Goal: Task Accomplishment & Management: Complete application form

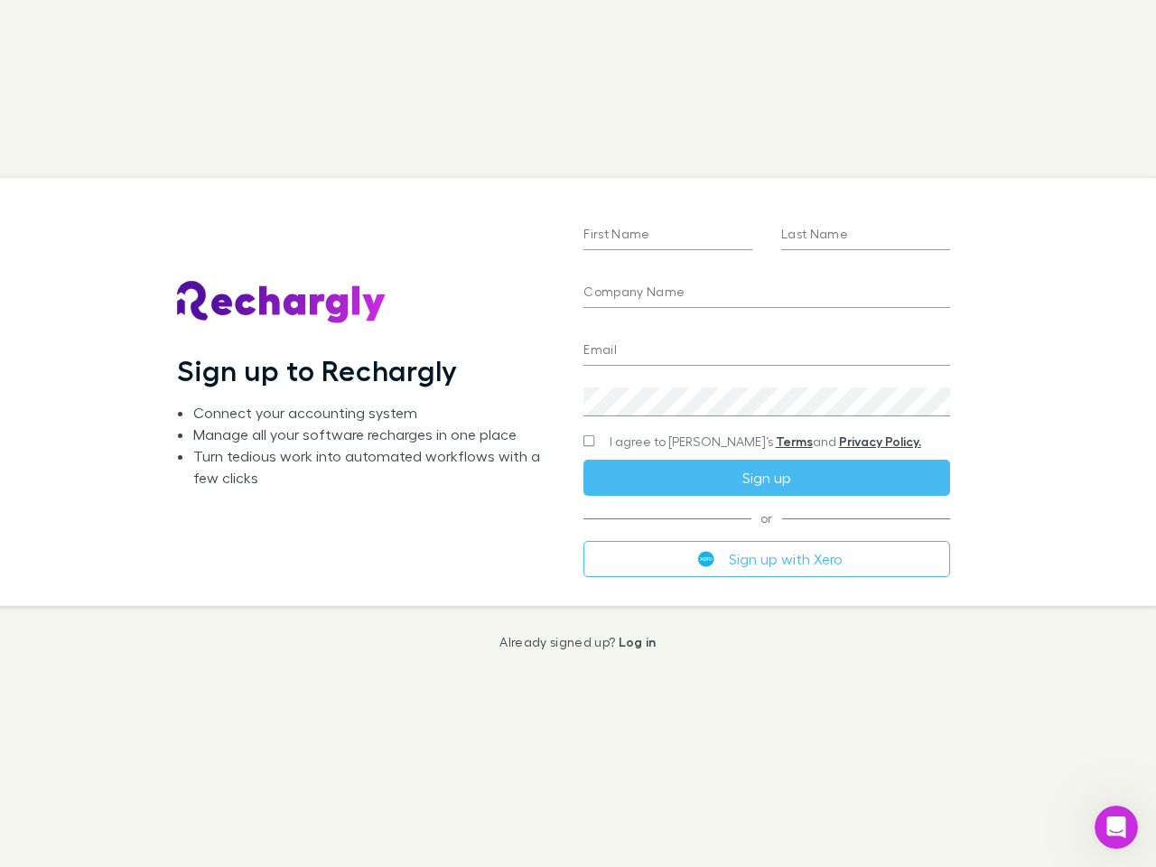
click at [578, 433] on div "First Name Last Name Company Name Email Create a password I agree to Rechargly’…" at bounding box center [766, 391] width 395 height 427
click at [667, 236] on input "First Name" at bounding box center [667, 235] width 169 height 29
click at [865, 236] on input "Last Name" at bounding box center [865, 235] width 169 height 29
click at [766, 293] on input "Company Name" at bounding box center [766, 293] width 366 height 29
click at [766, 351] on input "Email" at bounding box center [766, 351] width 366 height 29
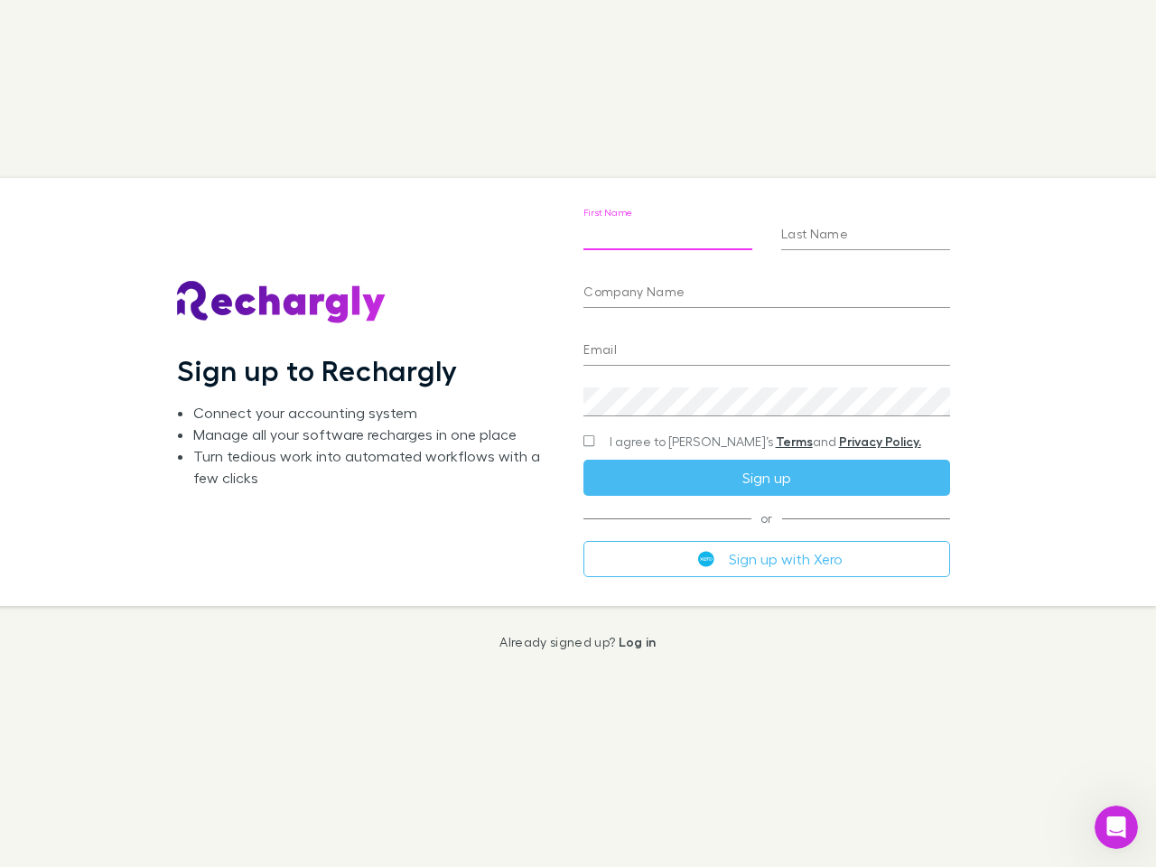
click at [766, 402] on div "Create a password" at bounding box center [766, 394] width 366 height 43
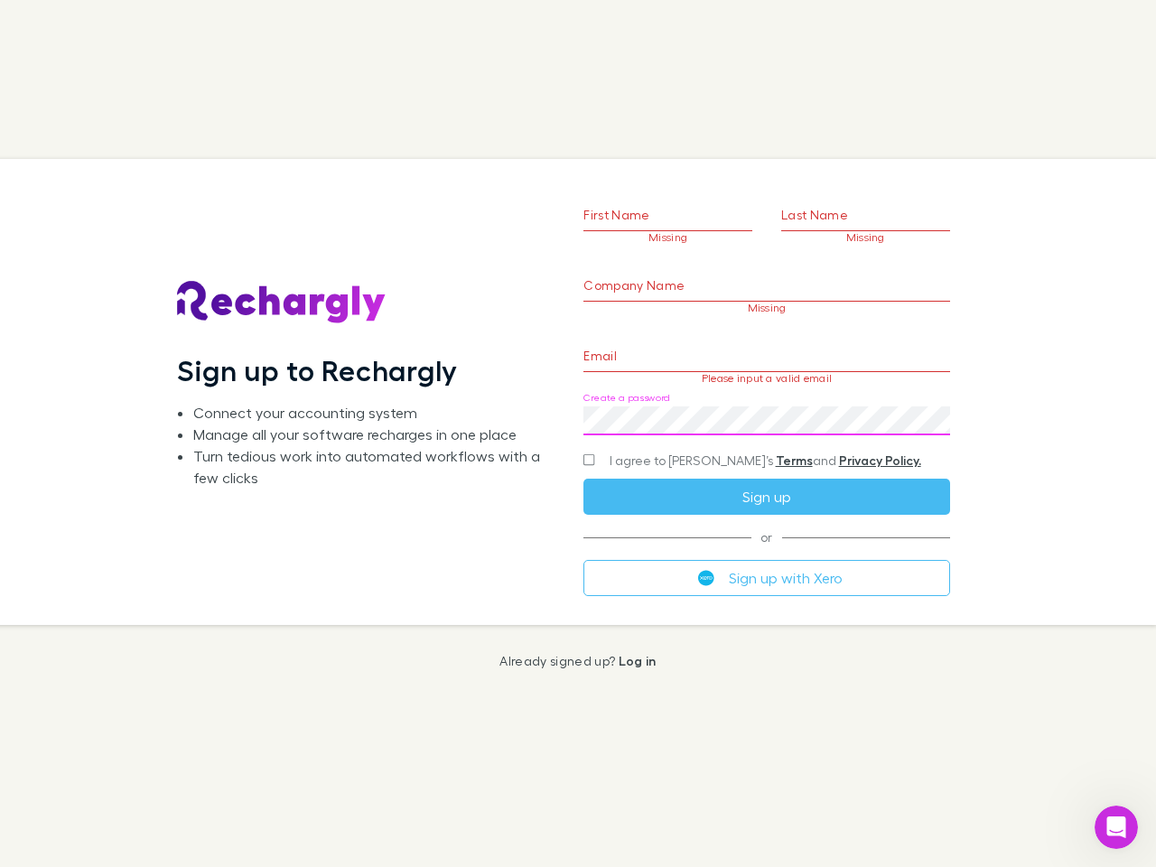
click at [731, 442] on form "First Name Missing Last Name Missing Company Name Missing Email Please input a …" at bounding box center [766, 369] width 366 height 451
